Goal: Find specific page/section: Find specific page/section

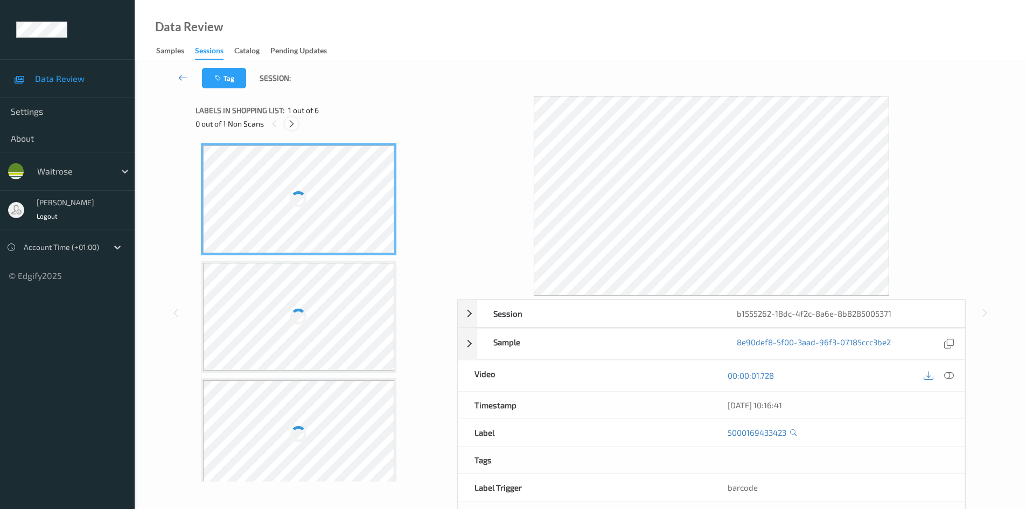
click at [295, 126] on icon at bounding box center [291, 124] width 9 height 10
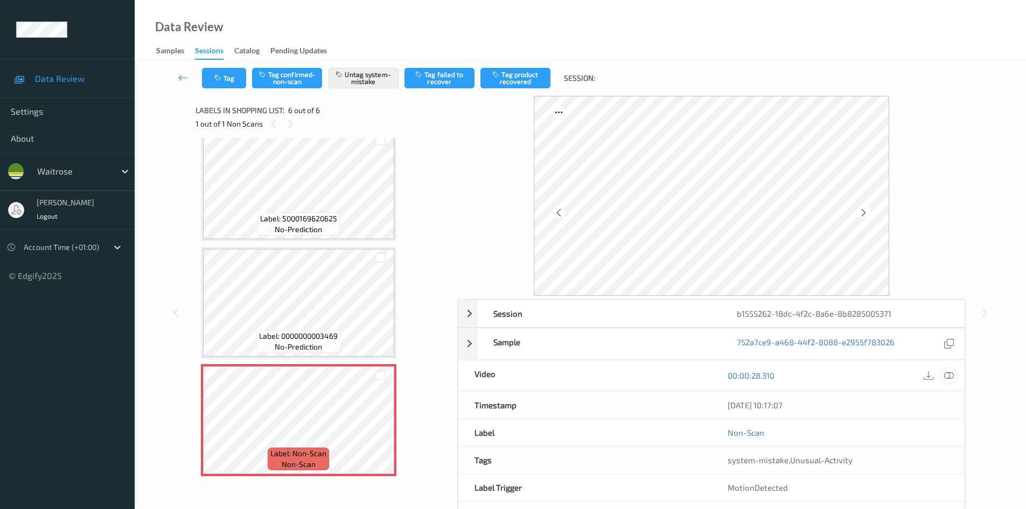
click at [949, 378] on icon at bounding box center [949, 376] width 10 height 10
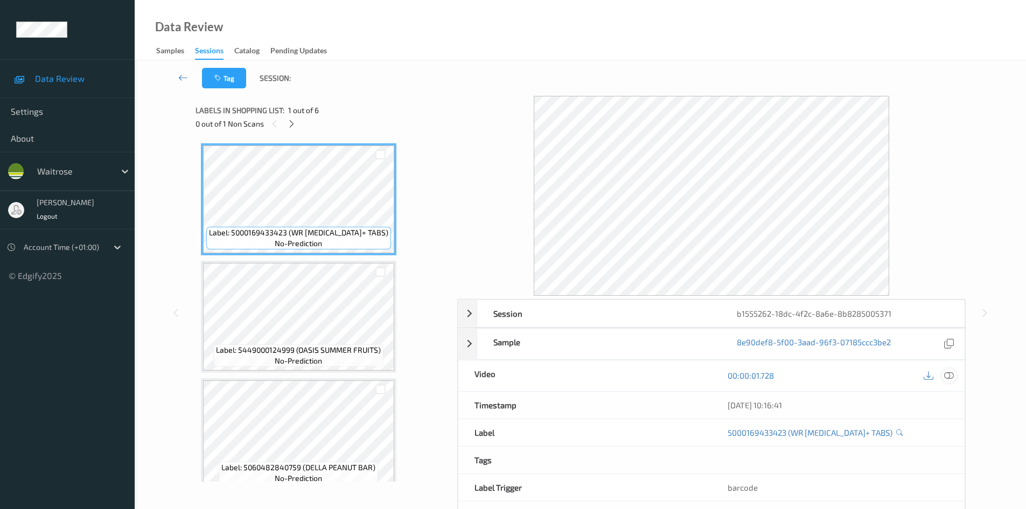
click at [954, 380] on div at bounding box center [949, 375] width 15 height 15
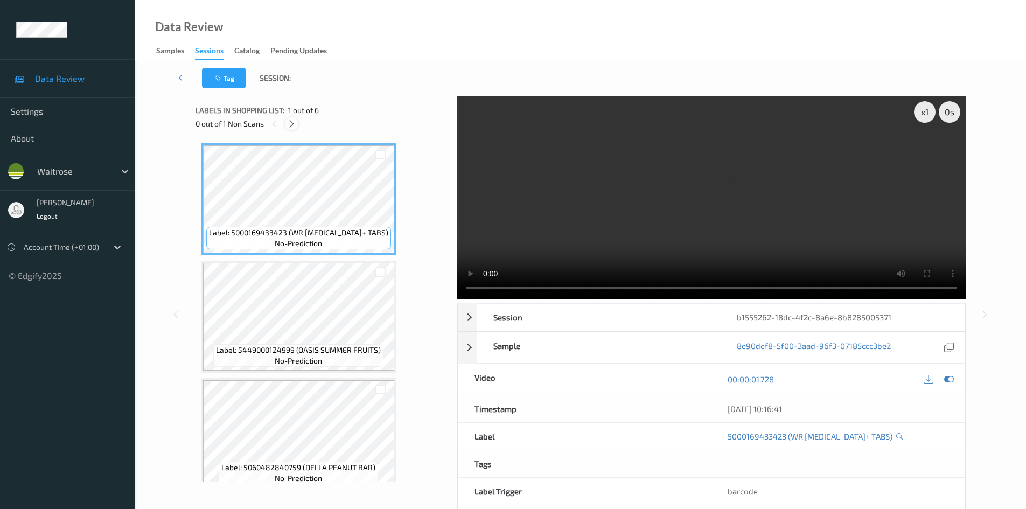
click at [290, 123] on icon at bounding box center [291, 124] width 9 height 10
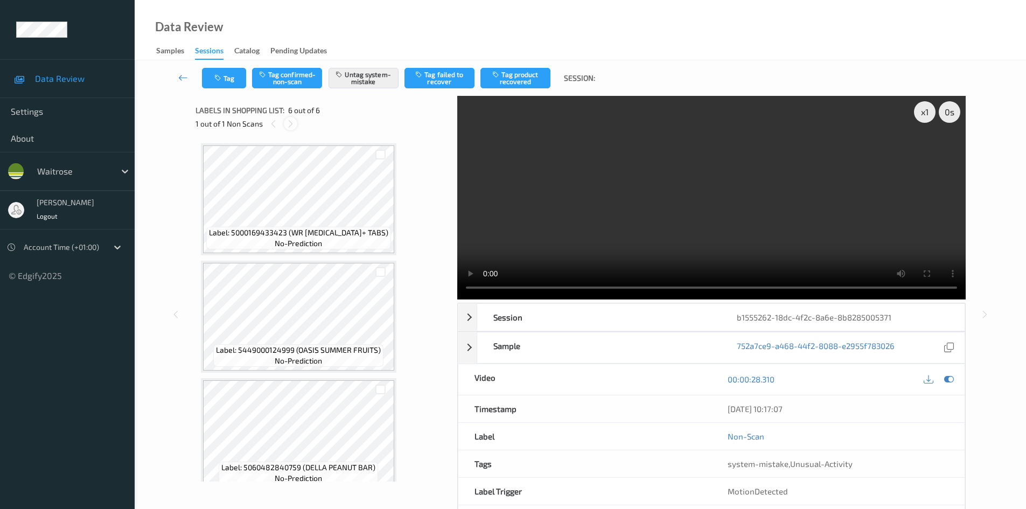
scroll to position [366, 0]
